Goal: Task Accomplishment & Management: Manage account settings

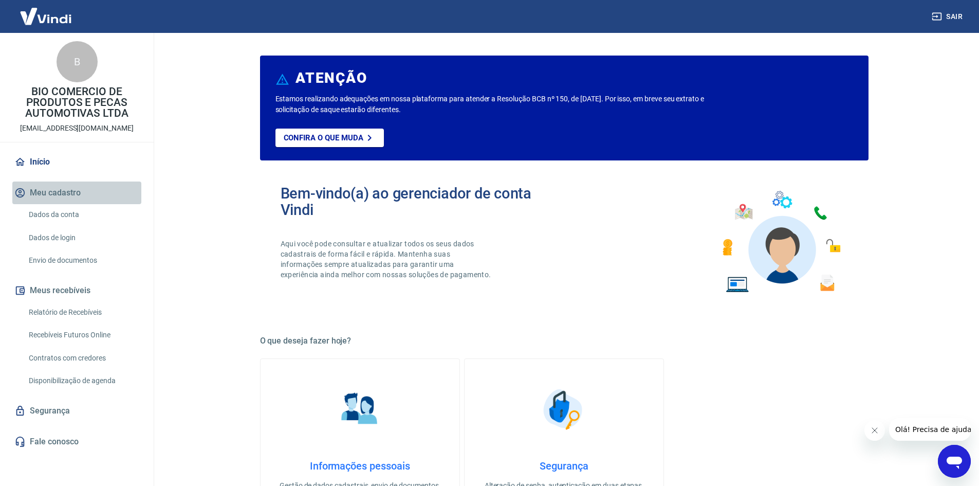
click at [60, 184] on button "Meu cadastro" at bounding box center [76, 192] width 129 height 23
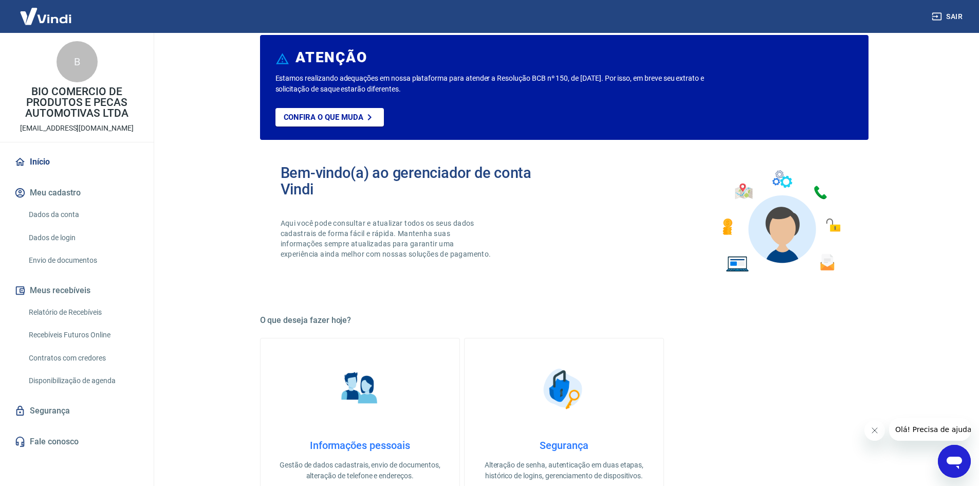
scroll to position [53, 0]
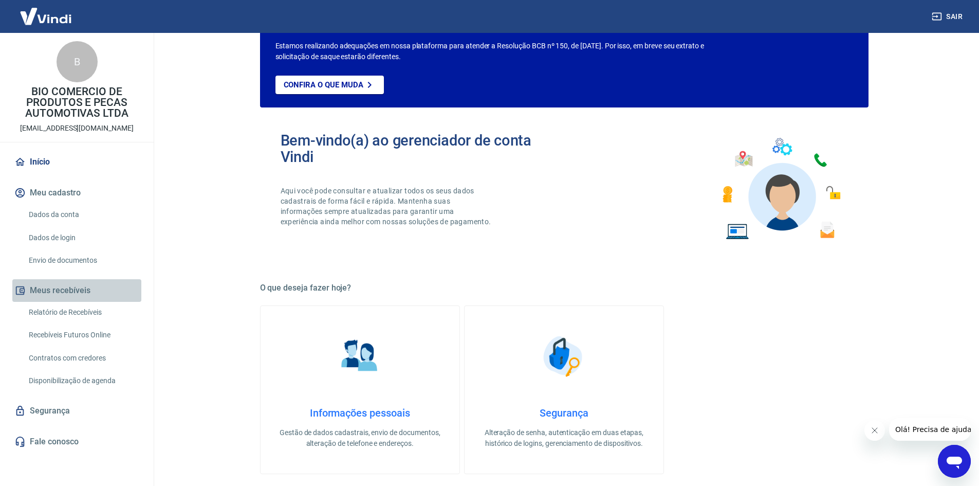
click at [60, 285] on button "Meus recebíveis" at bounding box center [76, 290] width 129 height 23
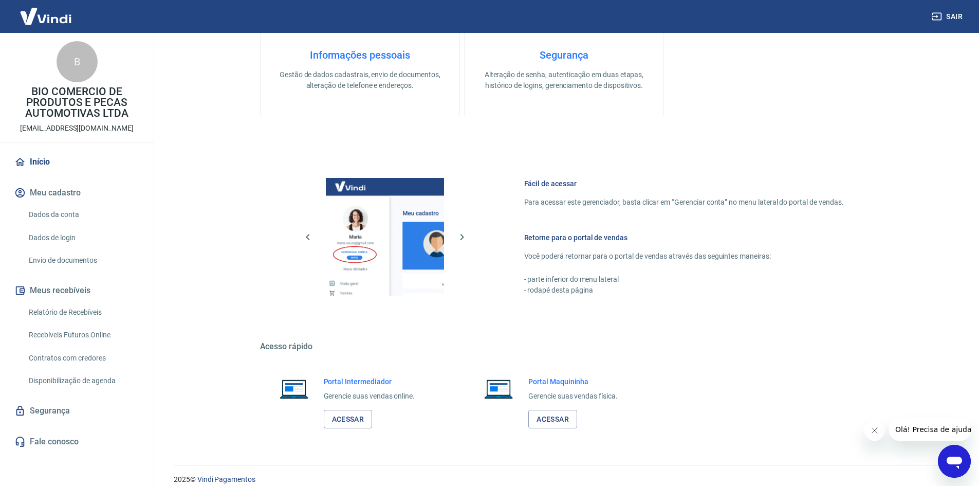
scroll to position [422, 0]
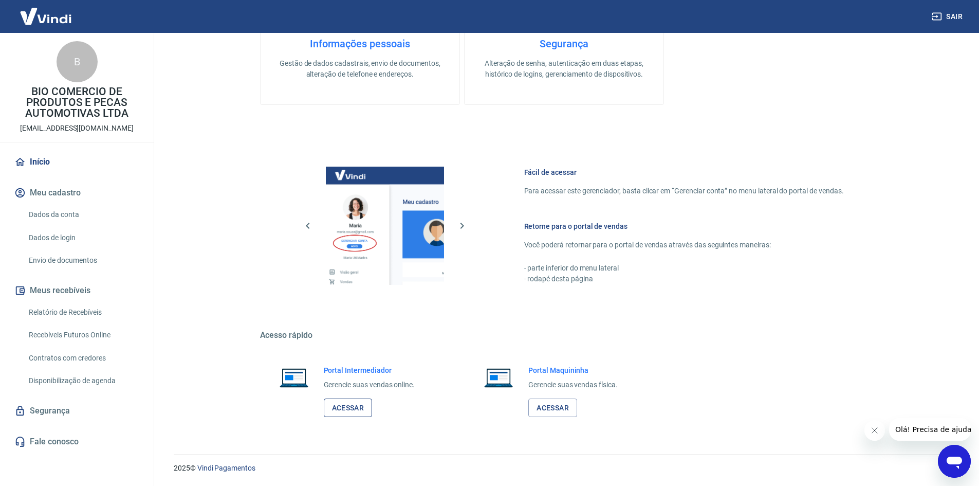
click at [348, 408] on link "Acessar" at bounding box center [348, 407] width 49 height 19
click at [65, 215] on link "Dados da conta" at bounding box center [83, 214] width 117 height 21
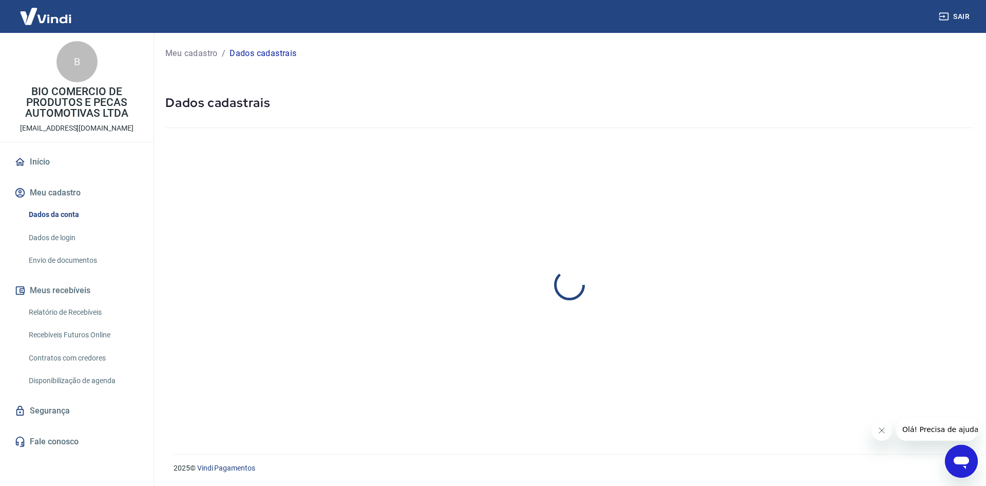
select select "PR"
select select "business"
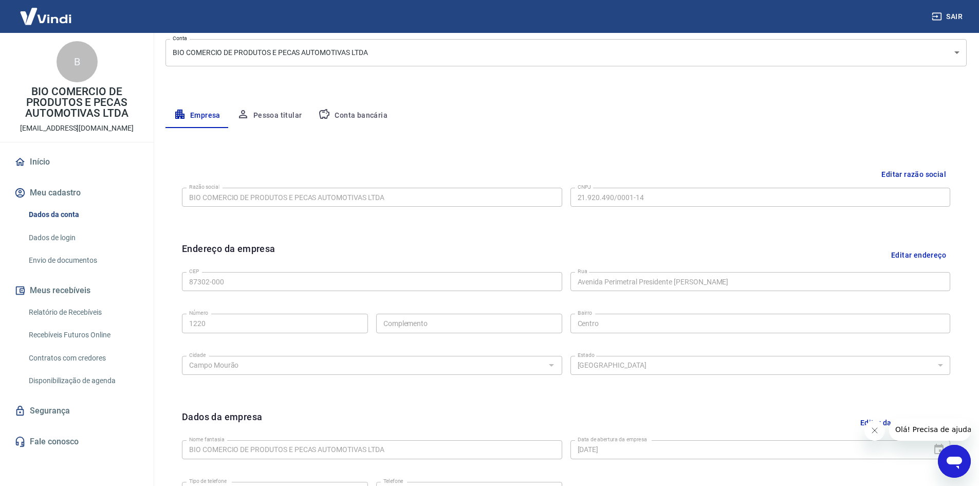
scroll to position [51, 0]
